Goal: Task Accomplishment & Management: Use online tool/utility

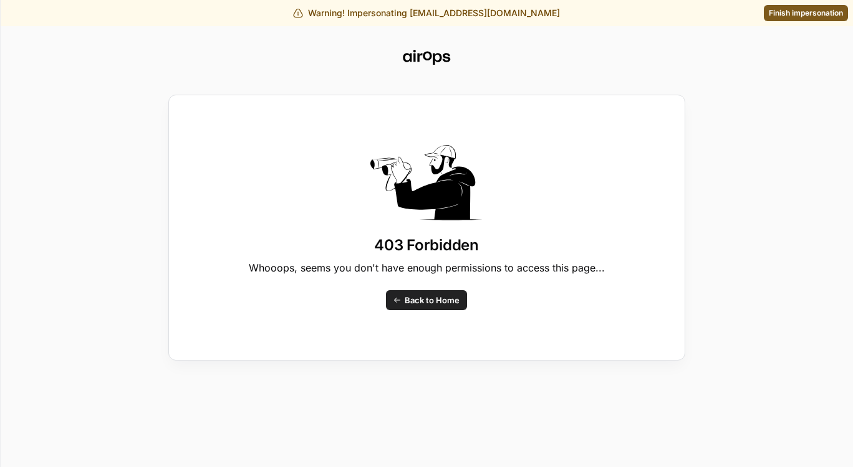
click at [781, 9] on div "403 Forbidden Whooops, seems you don't have enough permissions to access this p…" at bounding box center [426, 233] width 853 height 467
click at [781, 22] on div "403 Forbidden Whooops, seems you don't have enough permissions to access this p…" at bounding box center [426, 233] width 853 height 467
click at [781, 15] on div "403 Forbidden Whooops, seems you don't have enough permissions to access this p…" at bounding box center [426, 233] width 853 height 467
click at [777, 12] on div "403 Forbidden Whooops, seems you don't have enough permissions to access this p…" at bounding box center [426, 233] width 853 height 467
click at [778, 21] on div "403 Forbidden Whooops, seems you don't have enough permissions to access this p…" at bounding box center [426, 233] width 853 height 467
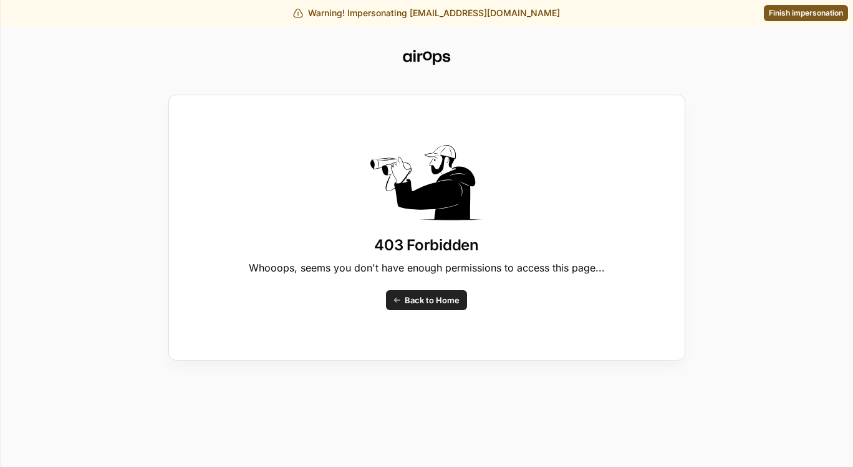
click at [689, 59] on div "403 Forbidden Whooops, seems you don't have enough permissions to access this p…" at bounding box center [426, 233] width 853 height 467
click at [818, 21] on div "403 Forbidden Whooops, seems you don't have enough permissions to access this p…" at bounding box center [426, 233] width 853 height 467
click at [803, 21] on div "403 Forbidden Whooops, seems you don't have enough permissions to access this p…" at bounding box center [426, 233] width 853 height 467
click at [803, 17] on div "403 Forbidden Whooops, seems you don't have enough permissions to access this p…" at bounding box center [426, 233] width 853 height 467
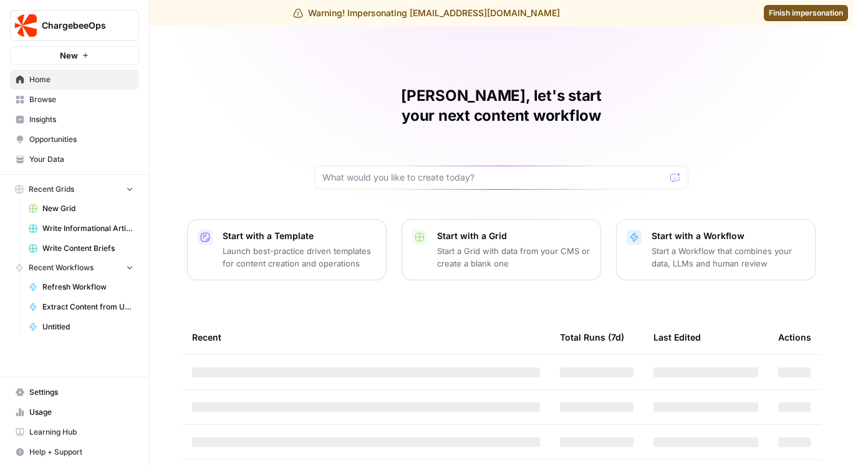
click at [796, 8] on span "Finish impersonation" at bounding box center [805, 12] width 74 height 11
